Goal: Communication & Community: Connect with others

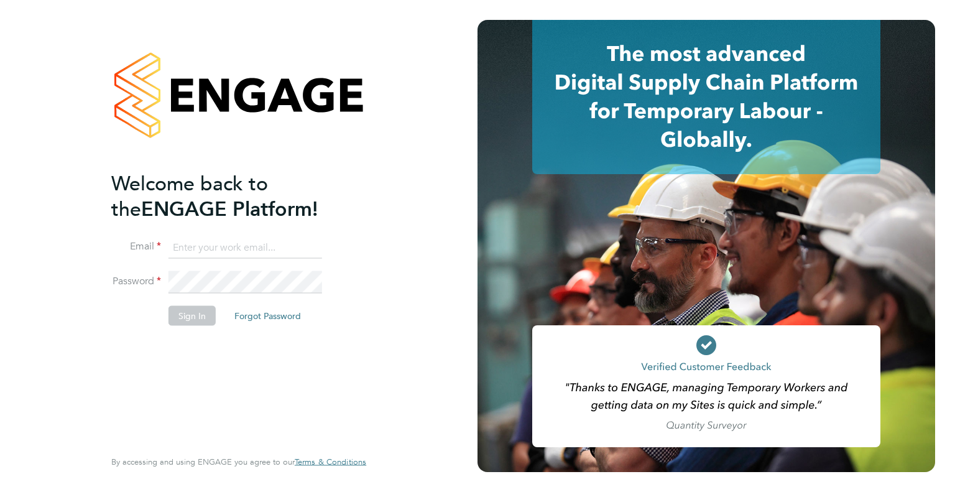
type input "[EMAIL_ADDRESS][DOMAIN_NAME]"
click at [201, 313] on button "Sign In" at bounding box center [192, 315] width 47 height 20
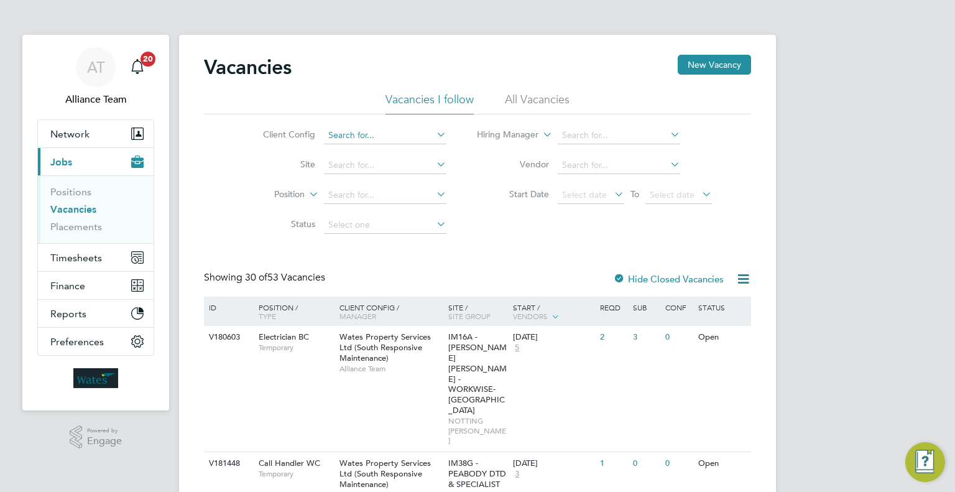
click at [385, 129] on input at bounding box center [385, 135] width 123 height 17
click at [435, 234] on li "Wates Property Services Ltd ([GEOGRAPHIC_DATA])" at bounding box center [442, 236] width 239 height 17
type input "Wates Property Services Ltd ([GEOGRAPHIC_DATA])"
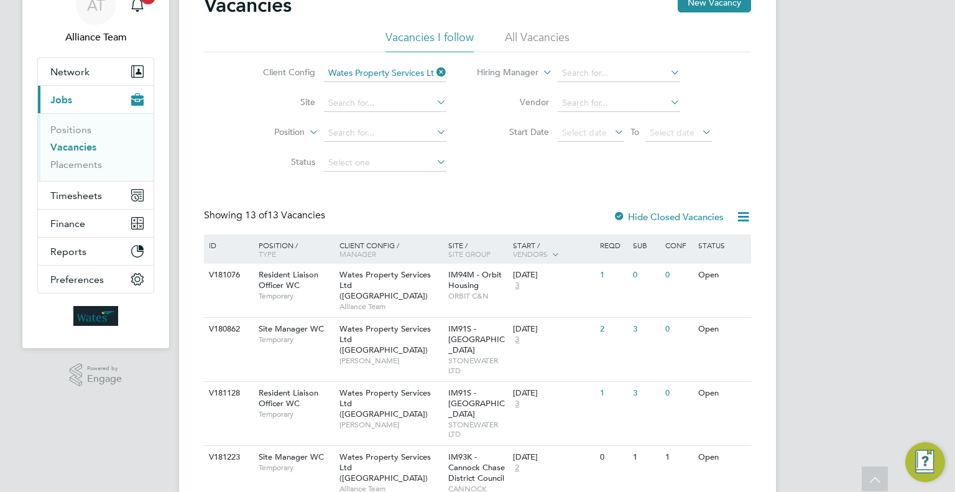
scroll to position [124, 0]
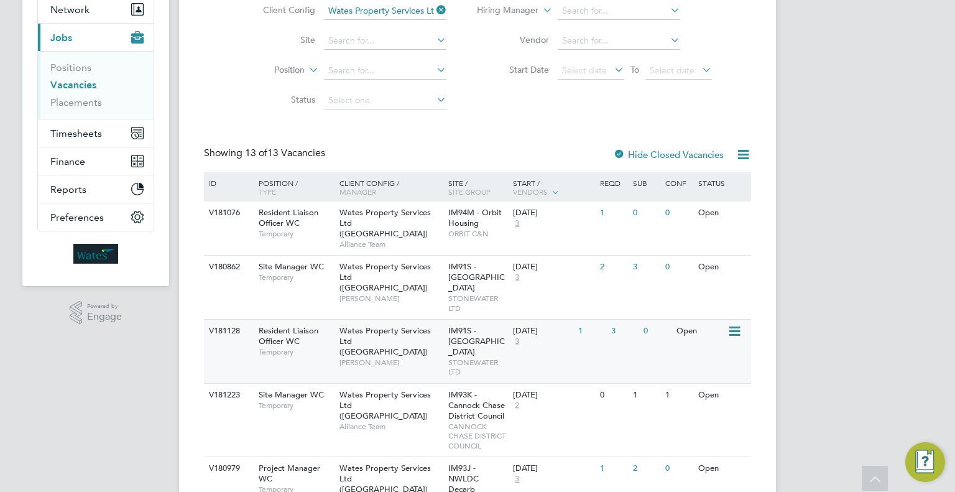
click at [480, 341] on span "IM91S - [GEOGRAPHIC_DATA]" at bounding box center [476, 341] width 57 height 32
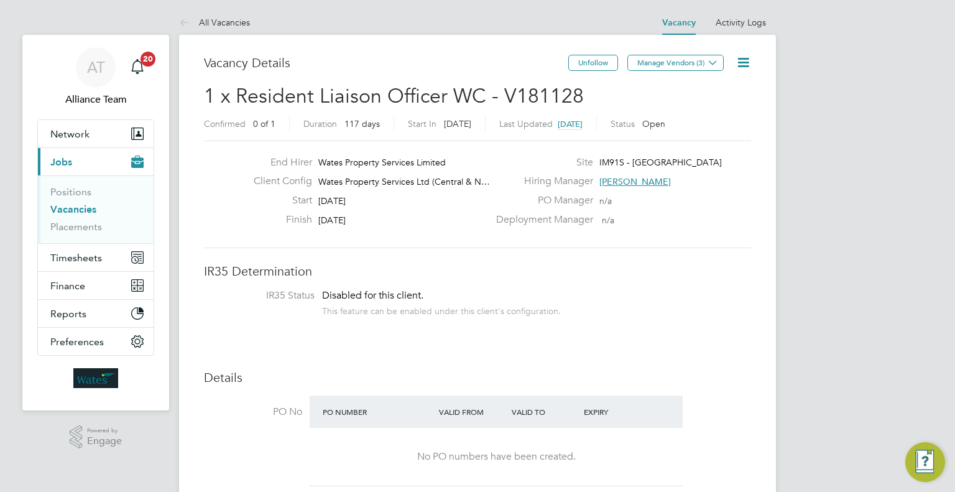
click at [751, 70] on icon at bounding box center [744, 63] width 16 height 16
click at [708, 136] on li "Followers" at bounding box center [713, 133] width 72 height 17
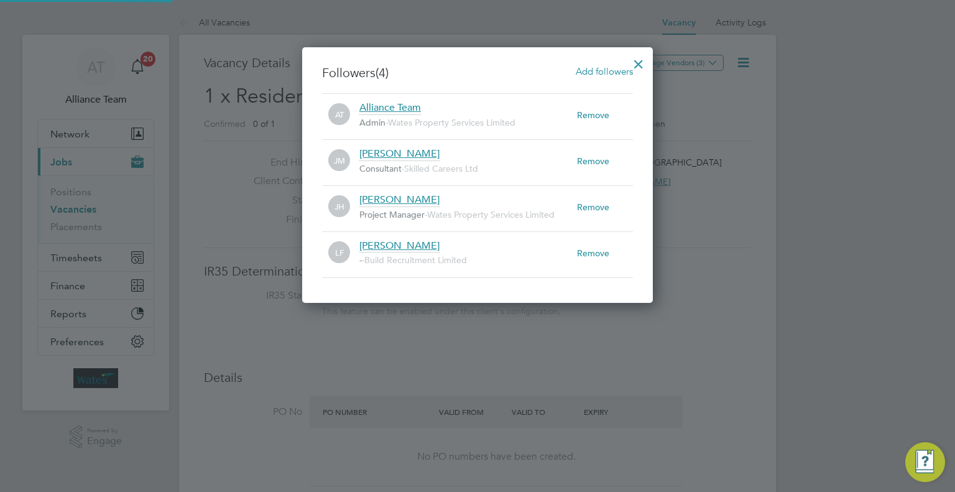
scroll to position [6, 6]
click at [610, 66] on span "Add followers" at bounding box center [604, 71] width 57 height 12
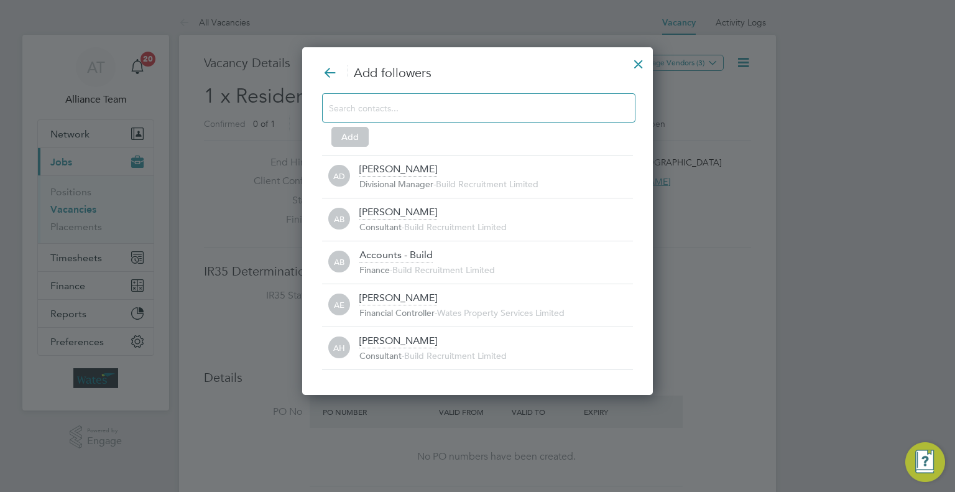
click at [445, 106] on input at bounding box center [469, 108] width 280 height 16
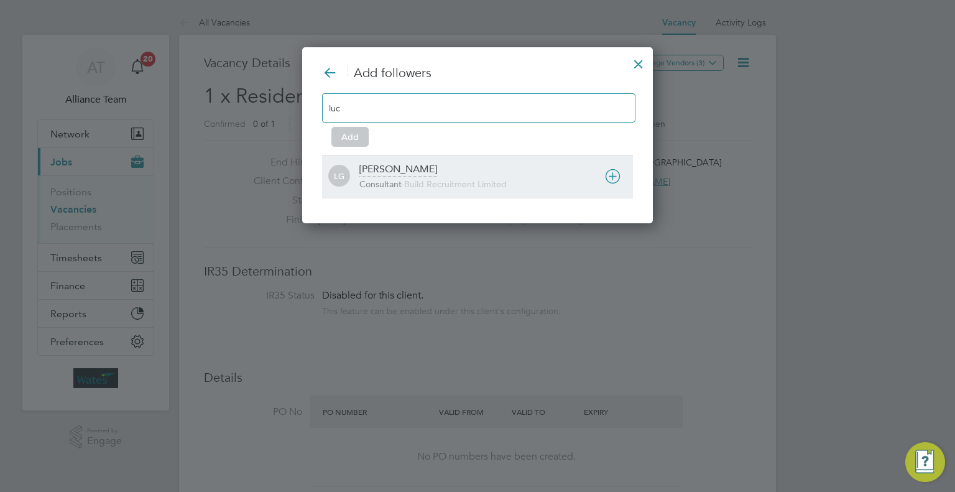
type input "luc"
click at [420, 162] on div "LG Lucy Van der Gucht Consultant - Build Recruitment Limited" at bounding box center [477, 176] width 311 height 43
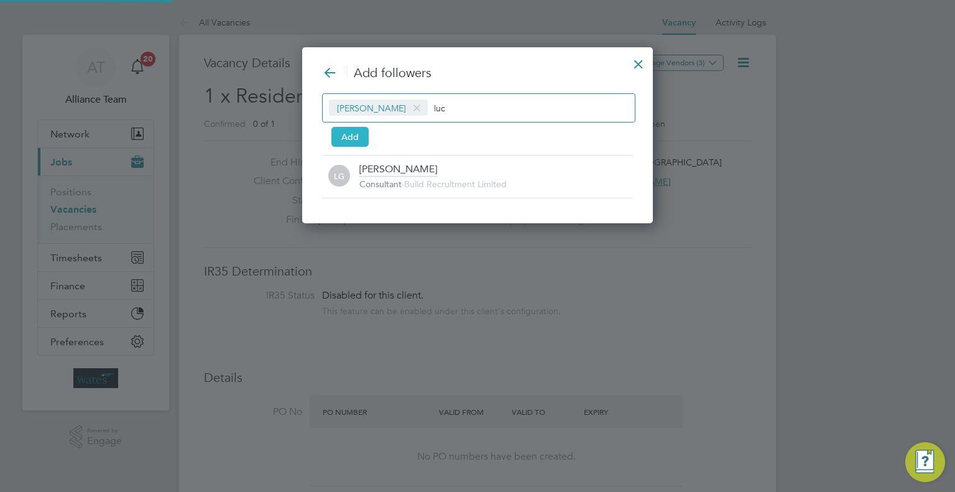
click at [338, 133] on button "Add" at bounding box center [350, 137] width 37 height 20
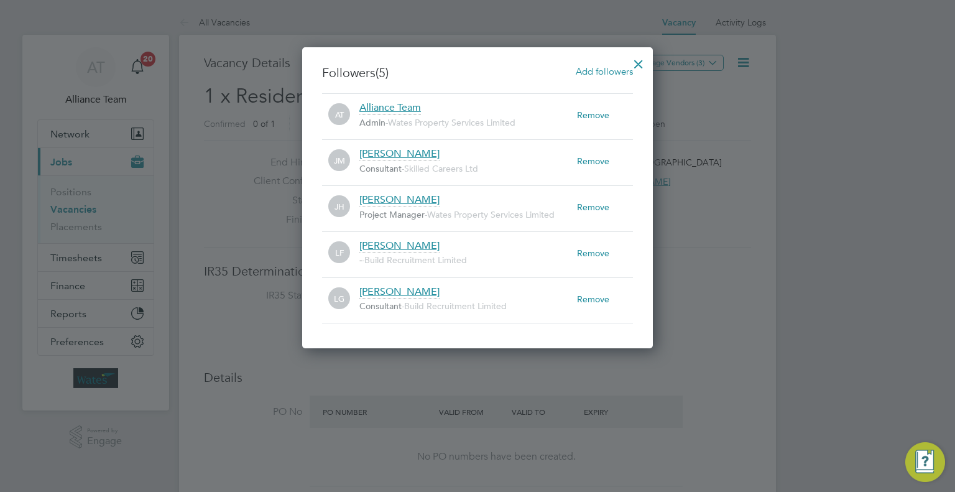
click at [644, 70] on div at bounding box center [639, 61] width 22 height 22
